Goal: Task Accomplishment & Management: Manage account settings

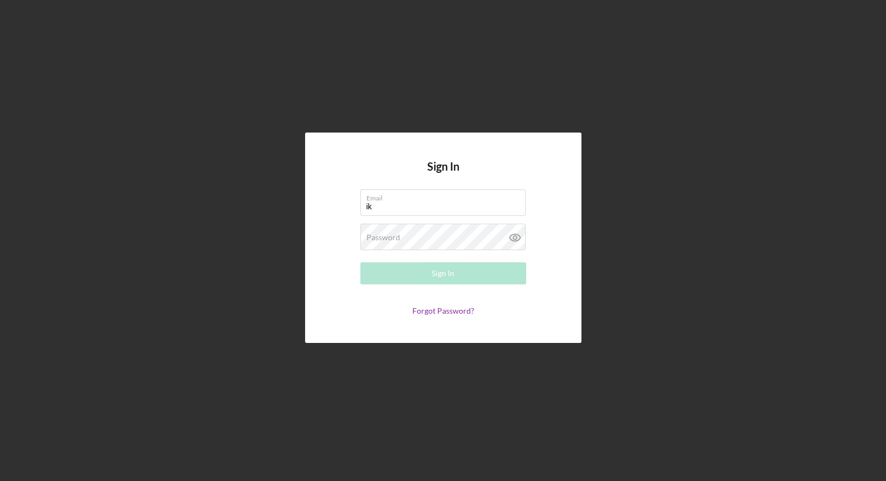
type input "i"
type input "[PERSON_NAME][EMAIL_ADDRESS][DOMAIN_NAME]"
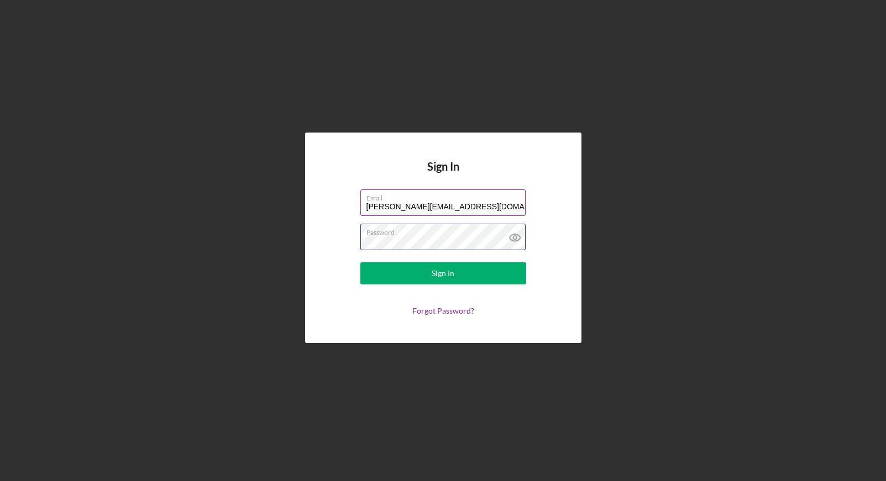
click at [360, 263] on button "Sign In" at bounding box center [443, 274] width 166 height 22
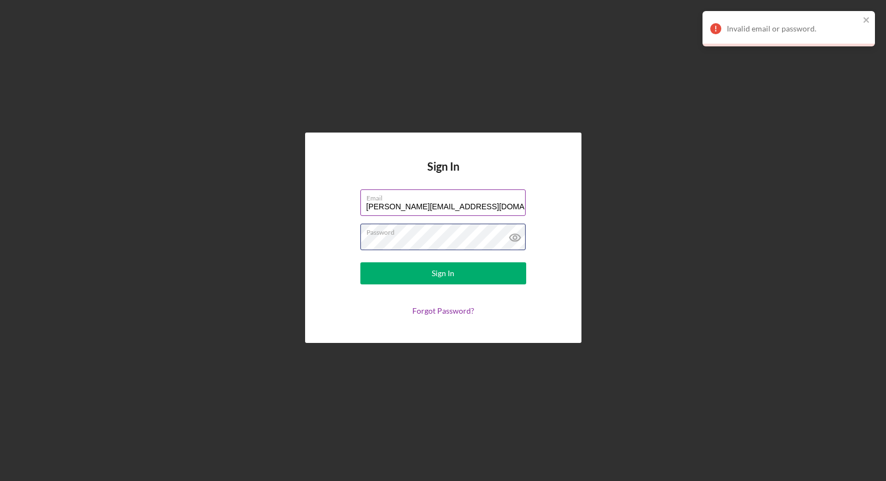
click at [360, 263] on button "Sign In" at bounding box center [443, 274] width 166 height 22
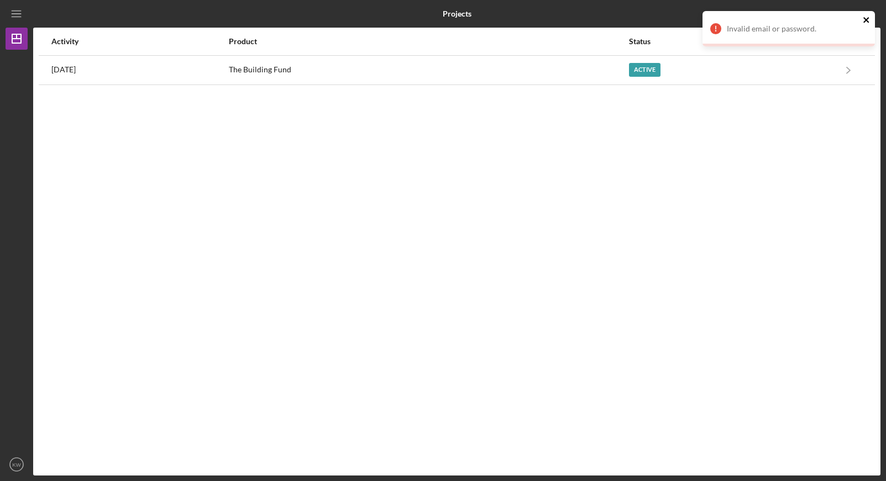
click at [869, 23] on icon "close" at bounding box center [867, 19] width 8 height 9
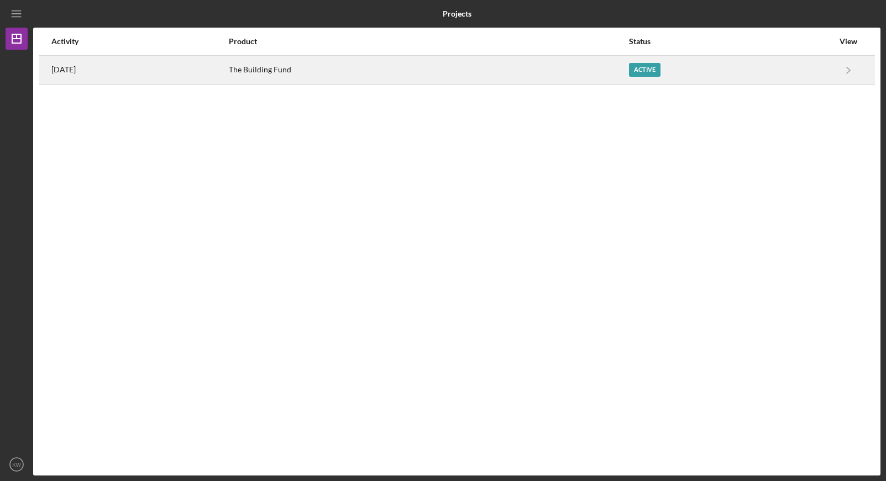
click at [584, 78] on div "The Building Fund" at bounding box center [428, 70] width 399 height 28
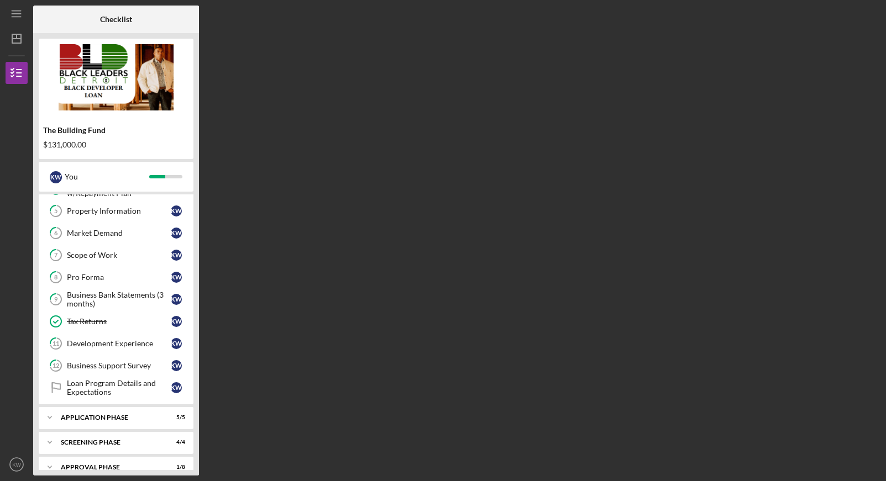
scroll to position [142, 0]
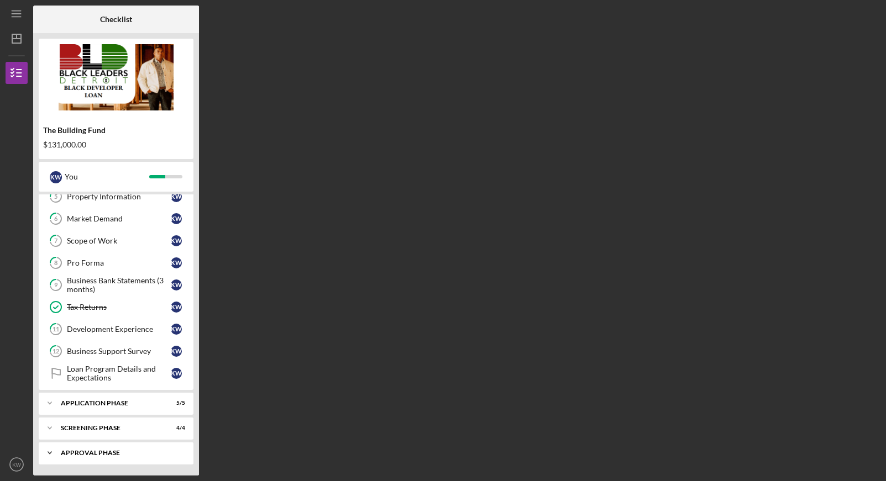
click at [79, 455] on div "Approval Phase" at bounding box center [120, 453] width 119 height 7
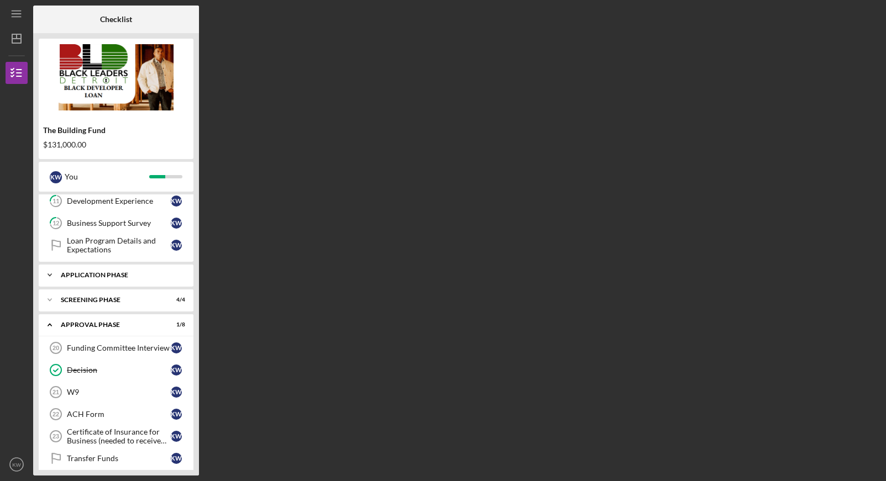
scroll to position [325, 0]
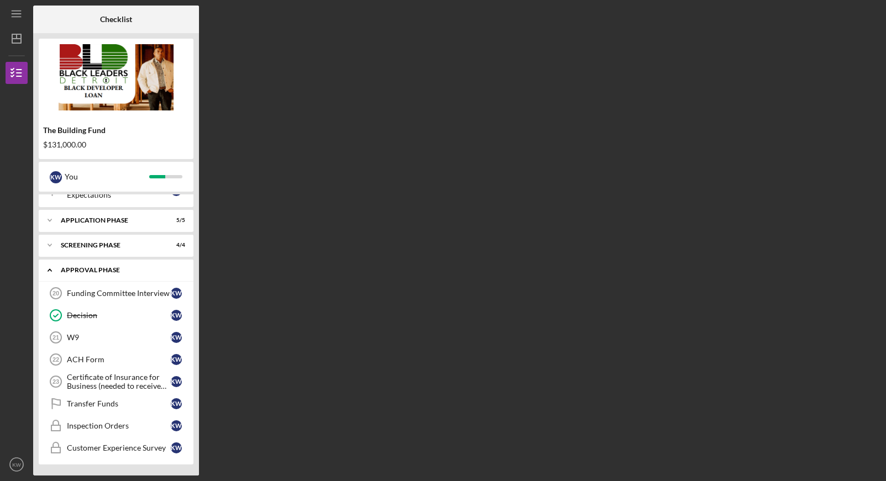
click at [78, 269] on div "Approval Phase" at bounding box center [120, 270] width 119 height 7
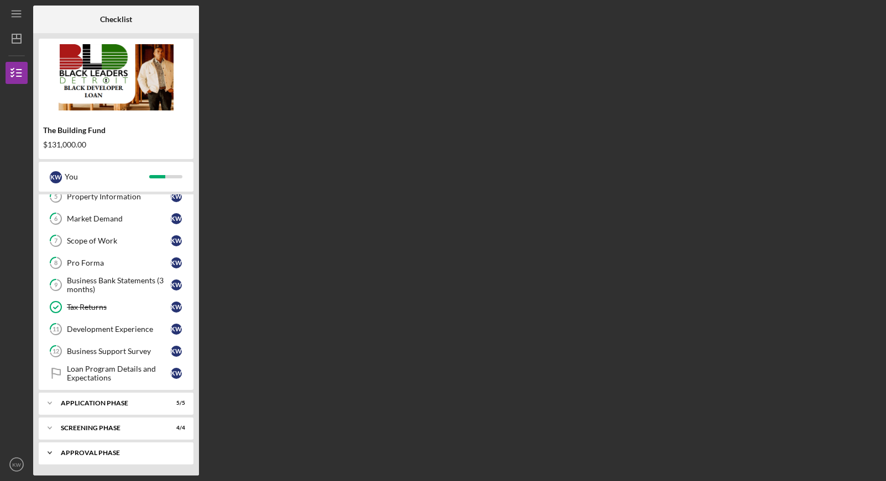
scroll to position [142, 0]
click at [118, 427] on div "Screening Phase" at bounding box center [120, 428] width 119 height 7
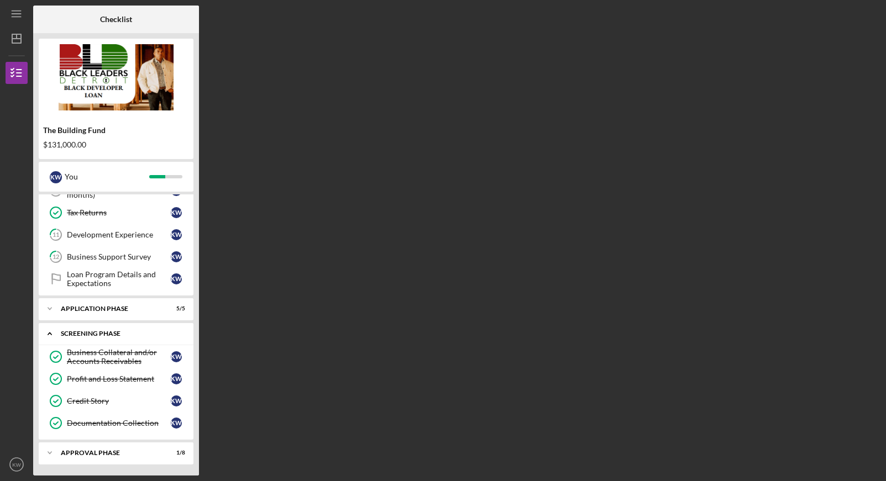
click at [97, 337] on div "Icon/Expander Screening Phase 4 / 4" at bounding box center [116, 334] width 155 height 23
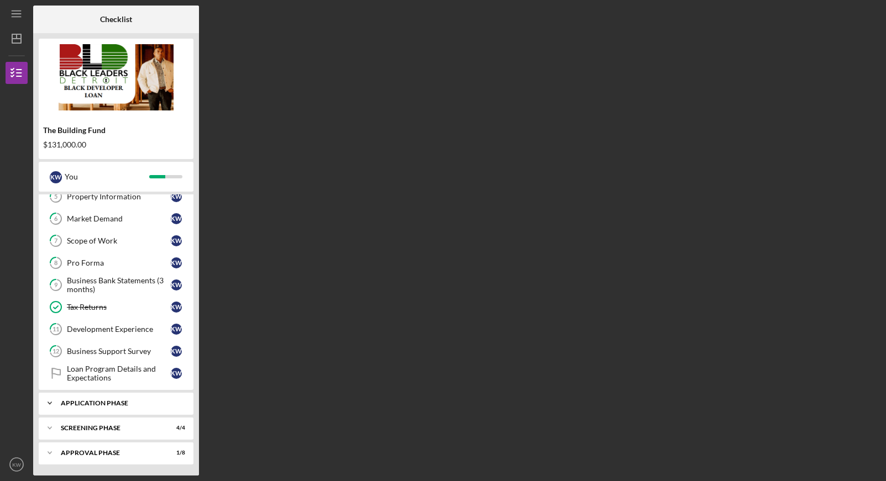
click at [111, 405] on div "Application Phase" at bounding box center [120, 403] width 119 height 7
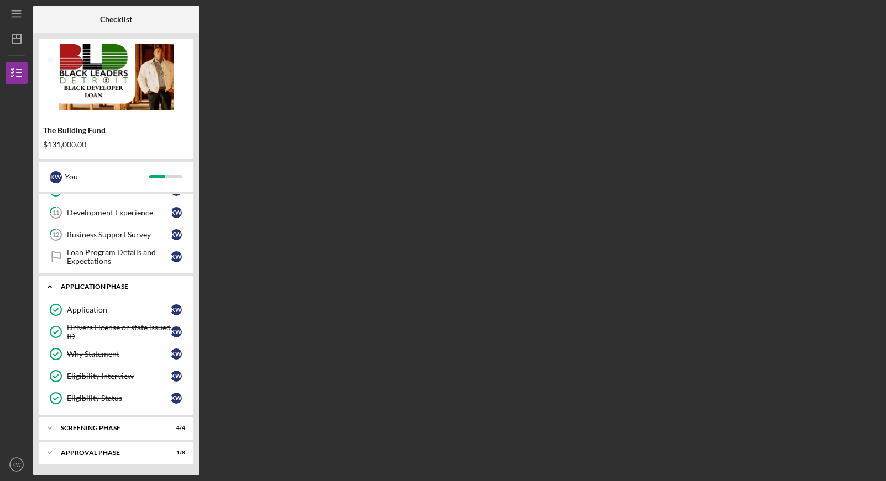
click at [93, 284] on div "Application Phase" at bounding box center [120, 287] width 119 height 7
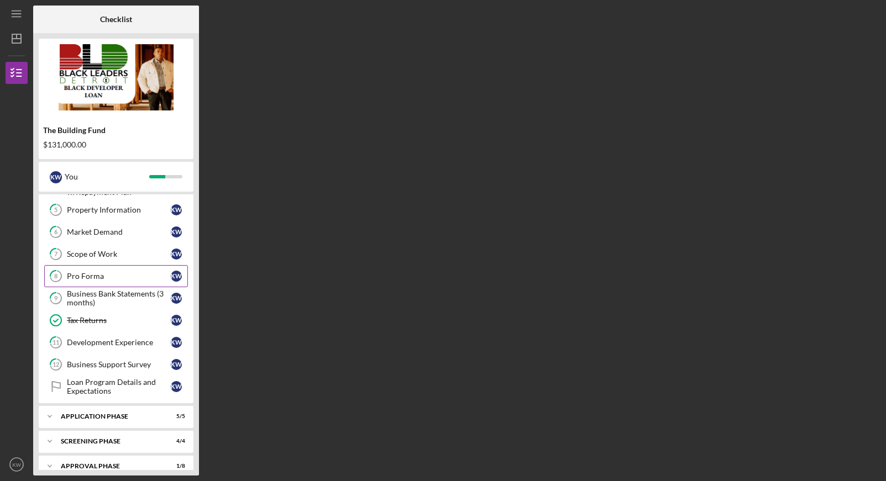
scroll to position [142, 0]
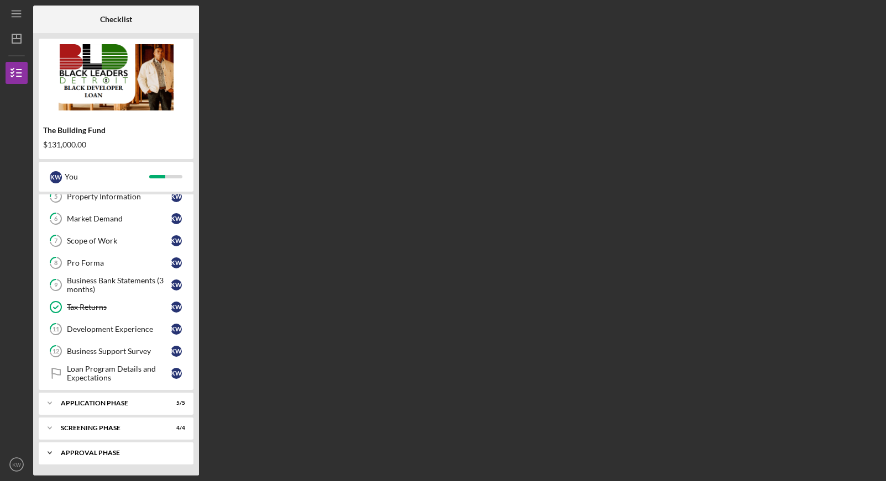
click at [132, 454] on div "Approval Phase" at bounding box center [120, 453] width 119 height 7
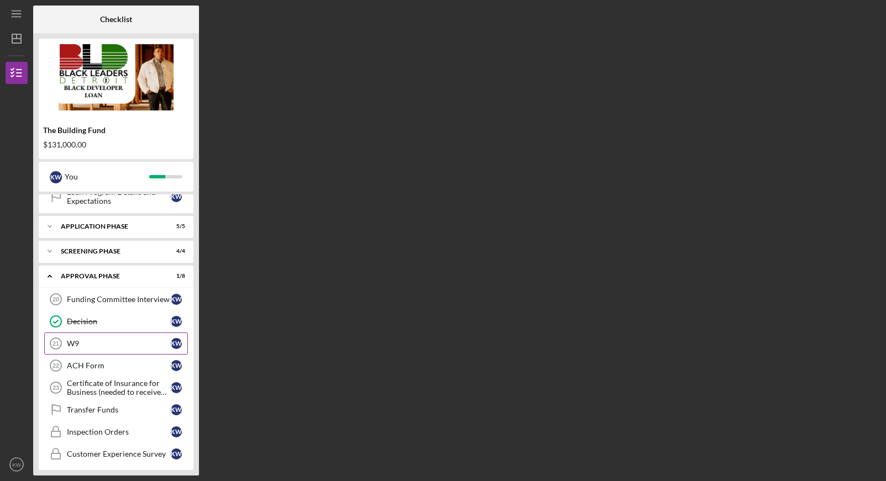
scroll to position [325, 0]
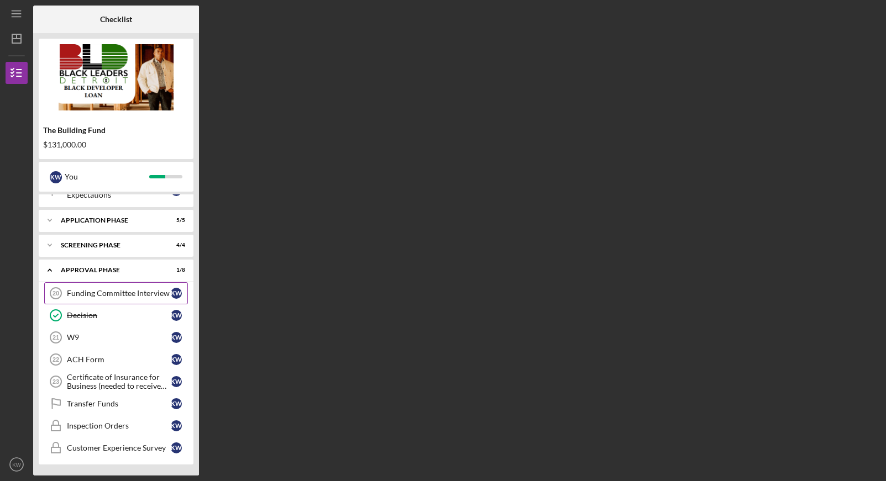
click at [141, 299] on link "Funding Committee Interview 20 Funding Committee Interview K W" at bounding box center [116, 293] width 144 height 22
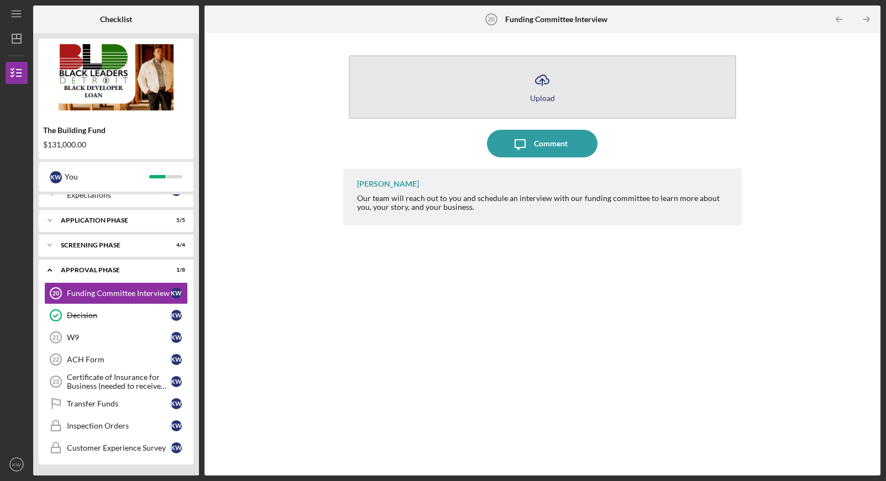
click at [535, 80] on icon "Icon/Upload" at bounding box center [542, 80] width 28 height 28
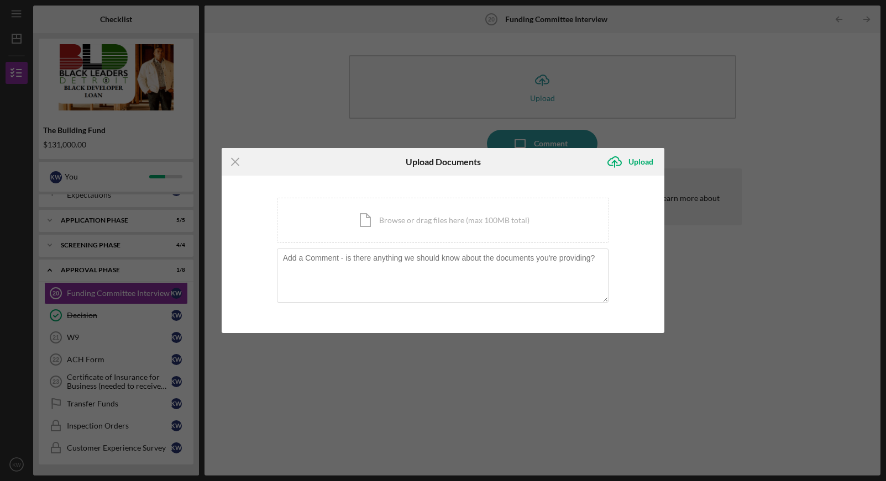
click at [702, 292] on div "Icon/Menu Close Upload Documents Icon/Upload Upload You're uploading documents …" at bounding box center [443, 240] width 886 height 481
click at [241, 161] on icon "Icon/Menu Close" at bounding box center [236, 162] width 28 height 28
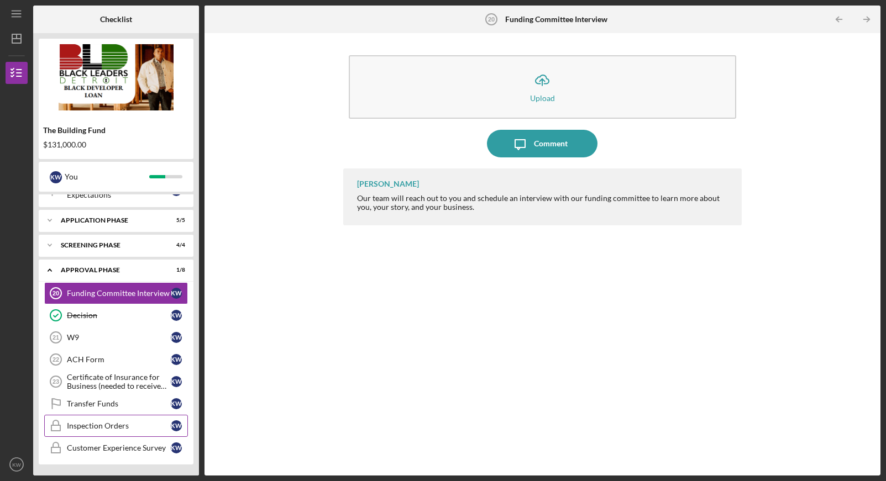
click at [142, 422] on div "Inspection Orders" at bounding box center [119, 426] width 104 height 9
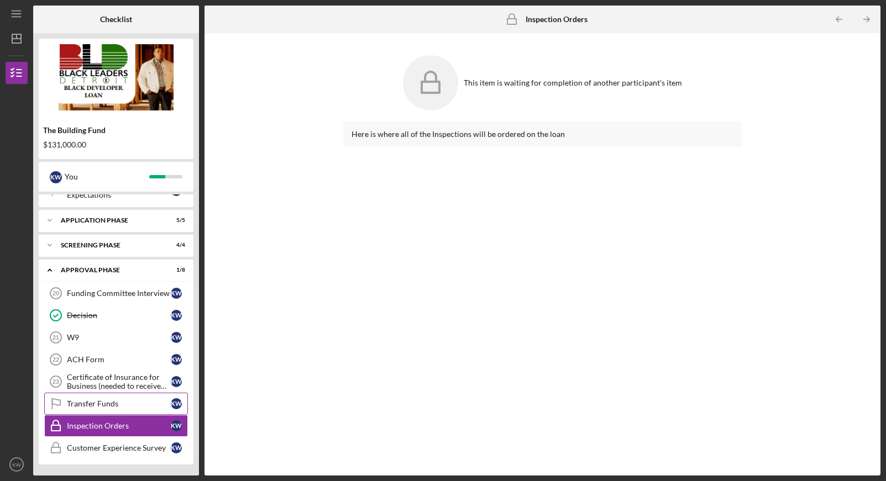
click at [129, 407] on div "Transfer Funds" at bounding box center [119, 404] width 104 height 9
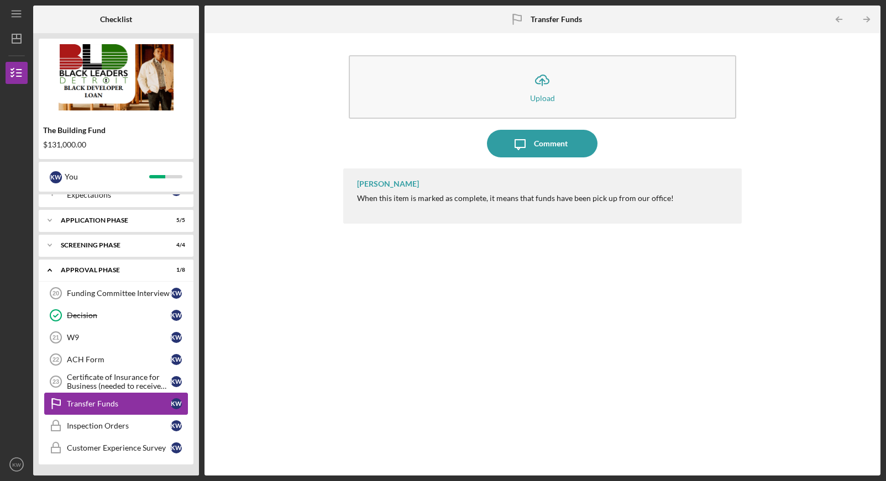
click at [129, 407] on div "Transfer Funds" at bounding box center [119, 404] width 104 height 9
click at [125, 250] on div "Icon/Expander Screening Phase 4 / 4" at bounding box center [116, 245] width 155 height 22
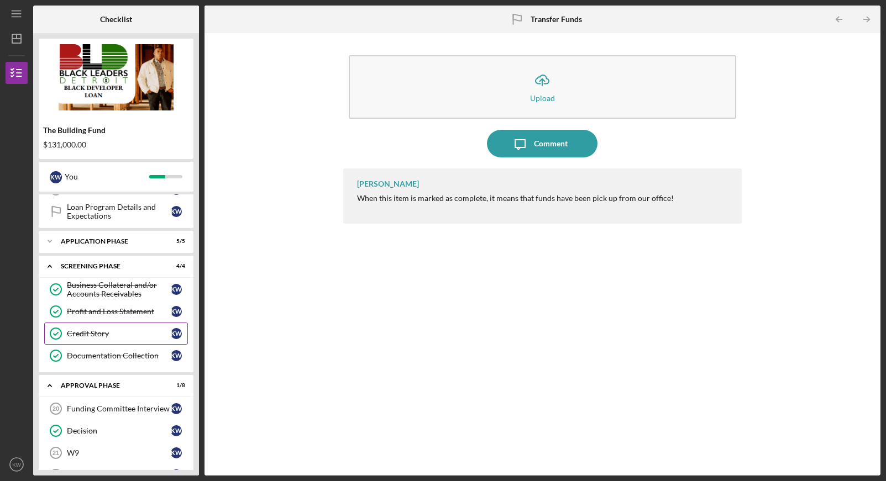
scroll to position [290, 0]
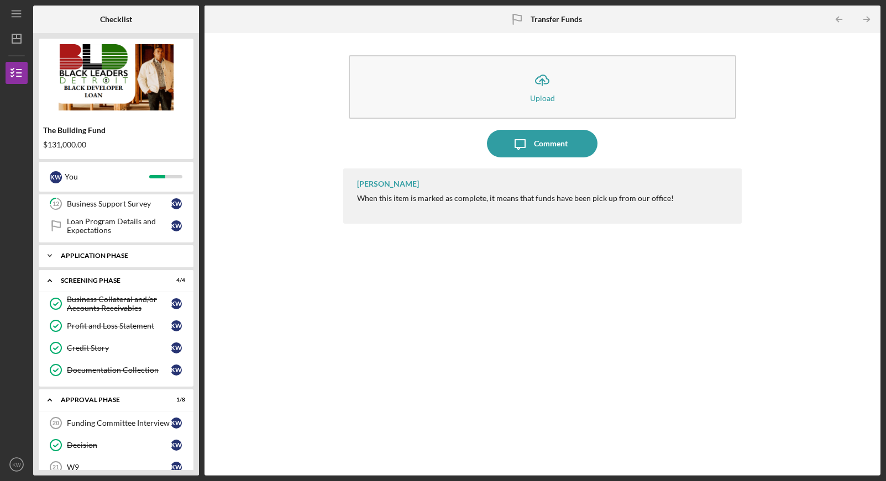
click at [116, 252] on div "Icon/Expander Application Phase 5 / 5" at bounding box center [116, 256] width 155 height 22
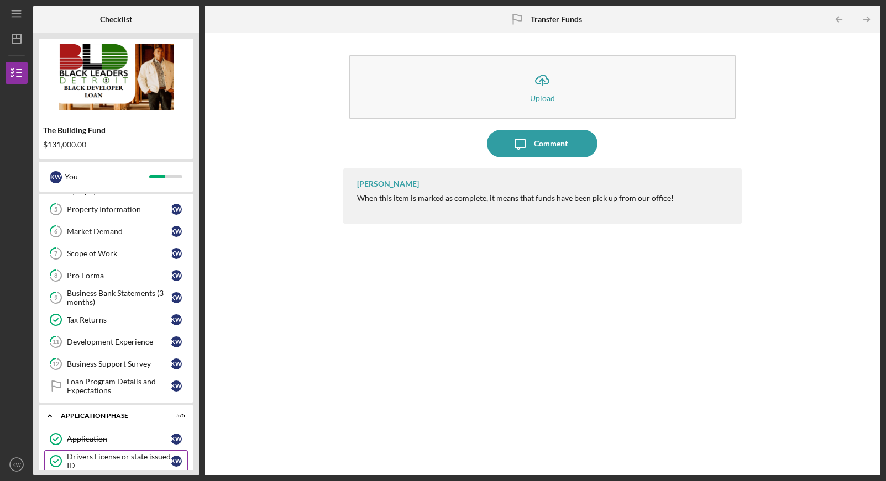
scroll to position [128, 0]
